Goal: Task Accomplishment & Management: Use online tool/utility

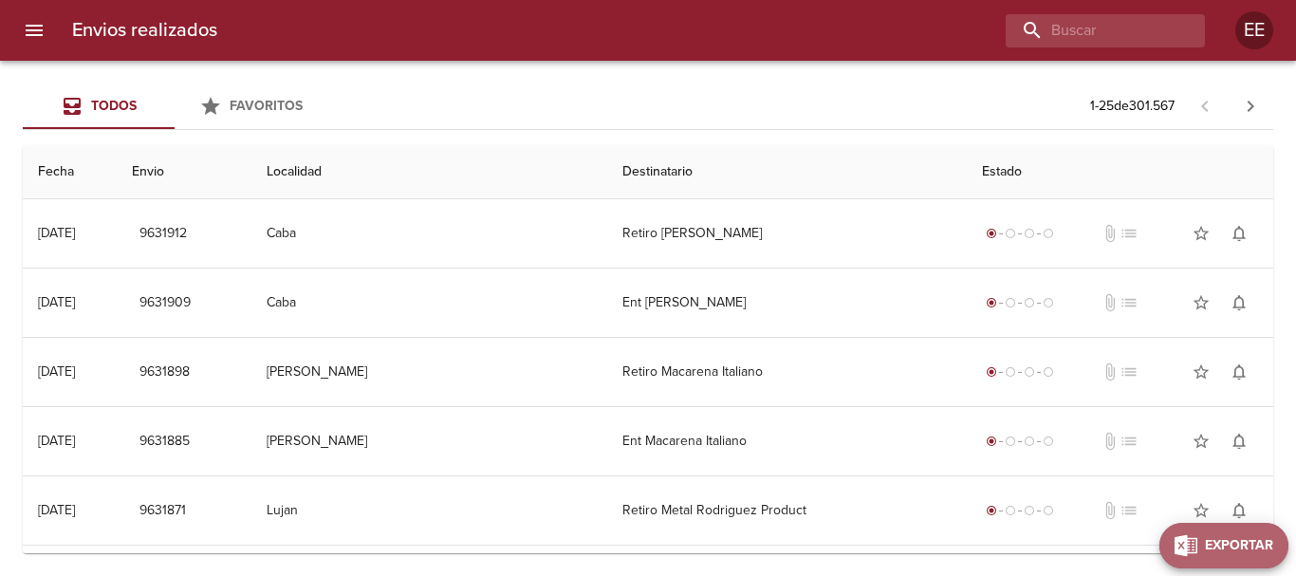
click at [1240, 553] on span "Exportar" at bounding box center [1239, 546] width 68 height 24
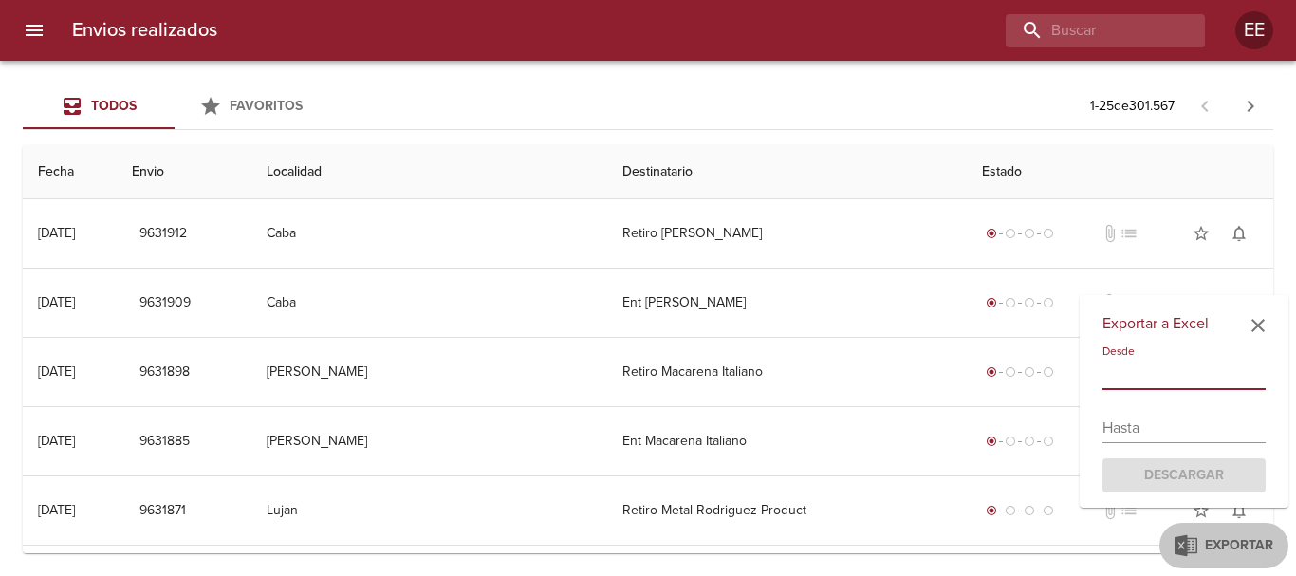
click at [1191, 375] on input "text" at bounding box center [1184, 375] width 163 height 30
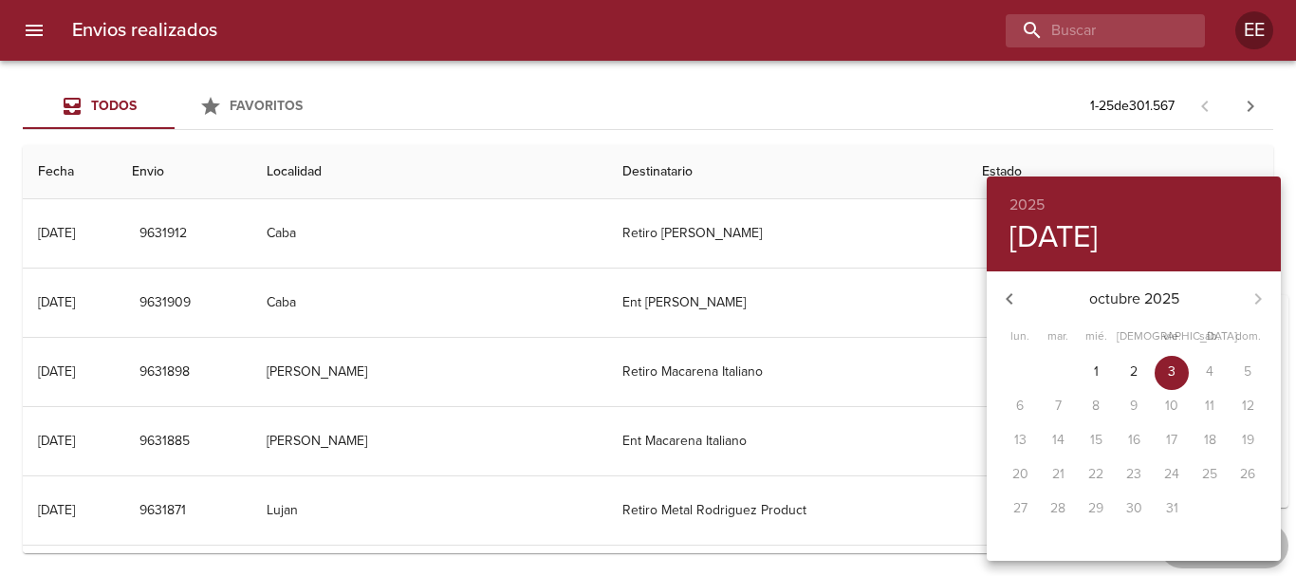
click at [1013, 307] on icon "button" at bounding box center [1009, 299] width 23 height 23
click at [1033, 518] on span "29" at bounding box center [1020, 508] width 34 height 19
type input "[DATE]"
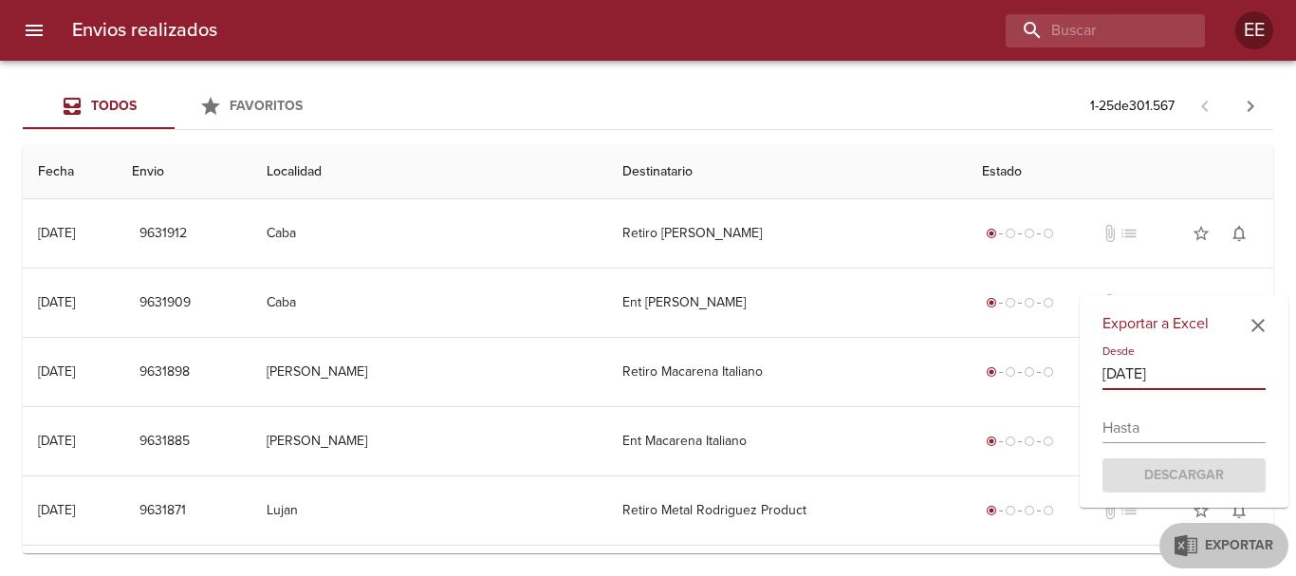
click at [1162, 427] on input "text" at bounding box center [1184, 428] width 163 height 30
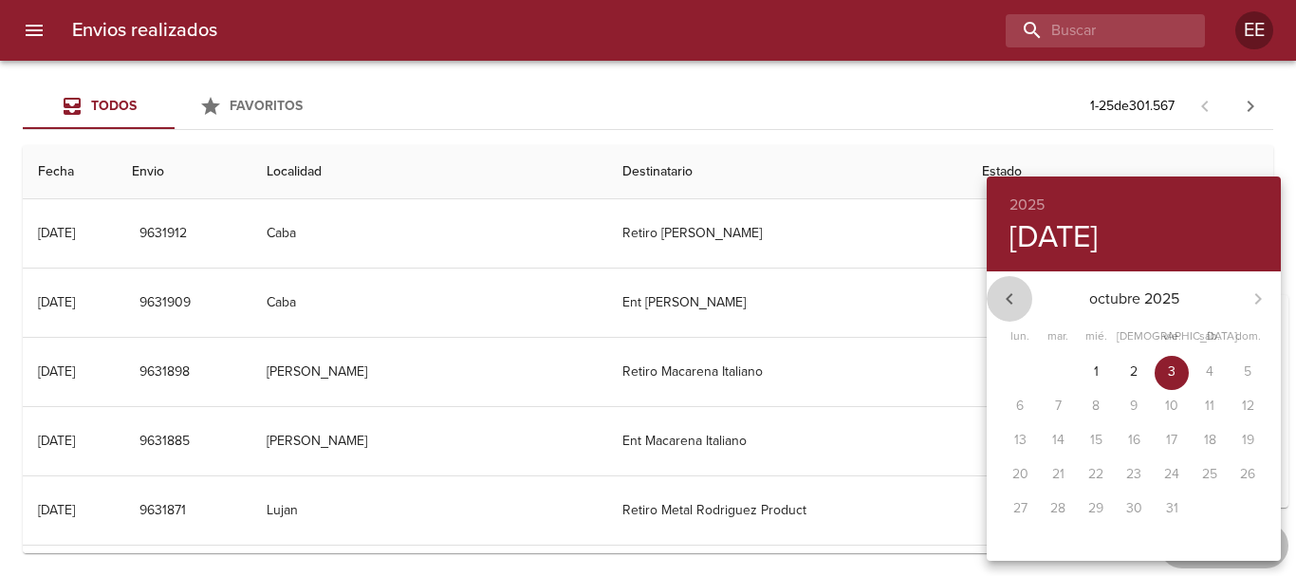
click at [1005, 305] on icon "button" at bounding box center [1009, 299] width 23 height 23
click at [1047, 505] on span "30" at bounding box center [1058, 508] width 34 height 19
type input "[DATE]"
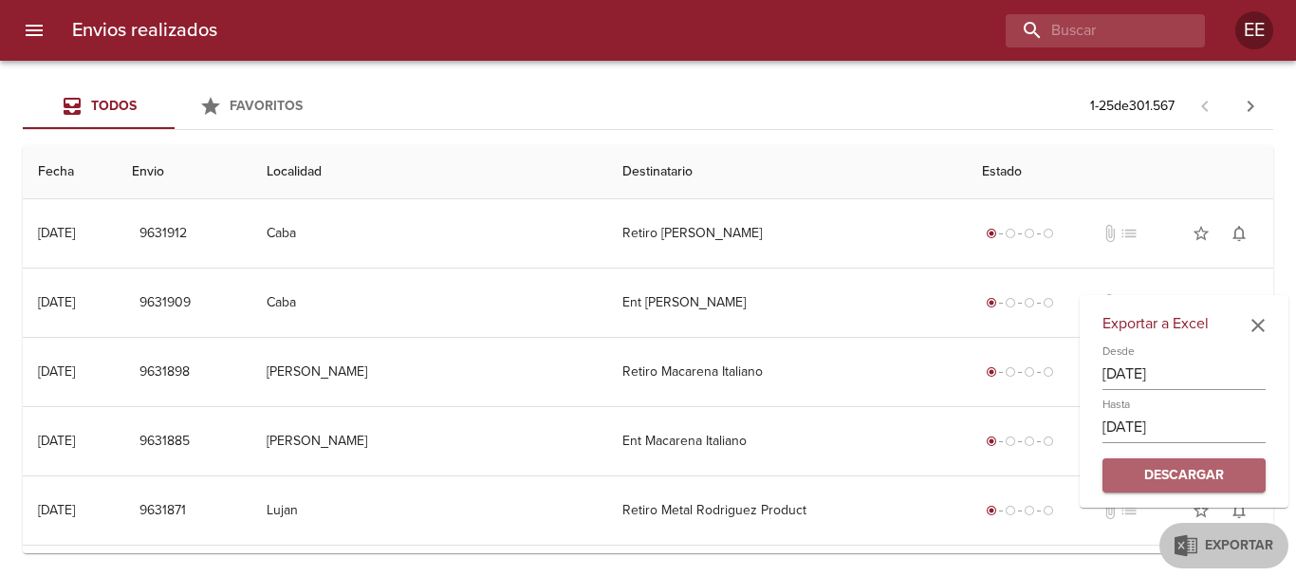
click at [1207, 461] on button "Descargar" at bounding box center [1184, 475] width 163 height 35
